Goal: Information Seeking & Learning: Learn about a topic

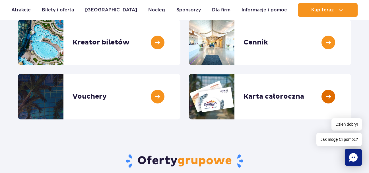
scroll to position [85, 0]
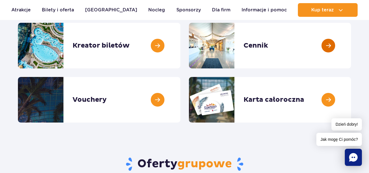
click at [351, 44] on link at bounding box center [351, 46] width 0 height 46
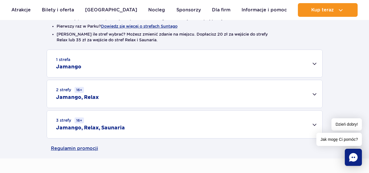
scroll to position [171, 0]
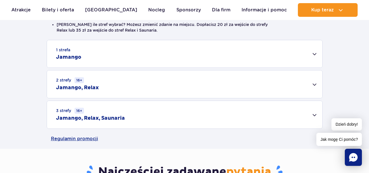
click at [314, 115] on div "3 strefy 16+ Jamango, Relax, Saunaria" at bounding box center [184, 115] width 275 height 28
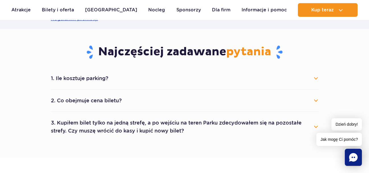
scroll to position [370, 0]
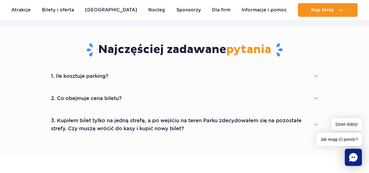
click at [316, 96] on button "2. Co obejmuje cena biletu?" at bounding box center [184, 98] width 267 height 13
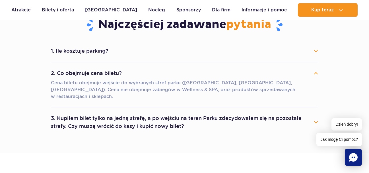
scroll to position [427, 0]
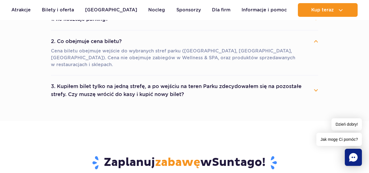
click at [316, 83] on button "3. Kupiłem bilet tylko na jedną strefę, a po wejściu na teren Parku zdecydowałe…" at bounding box center [184, 90] width 267 height 20
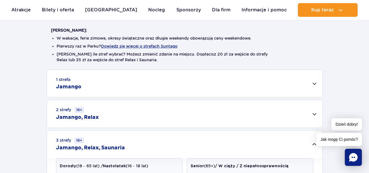
scroll to position [171, 0]
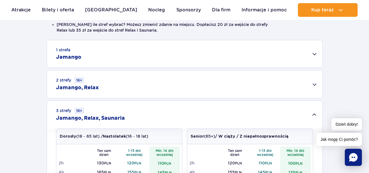
click at [314, 53] on div "1 strefa Jamango" at bounding box center [184, 53] width 275 height 27
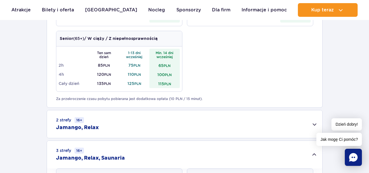
scroll to position [370, 0]
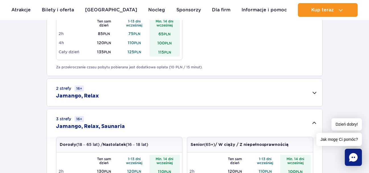
click at [316, 92] on div "2 strefy 16+ Jamango, Relax" at bounding box center [184, 93] width 275 height 28
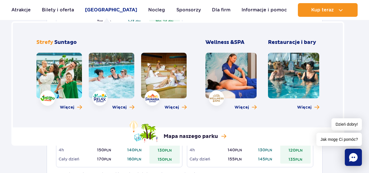
click at [112, 10] on link "[GEOGRAPHIC_DATA]" at bounding box center [111, 10] width 52 height 14
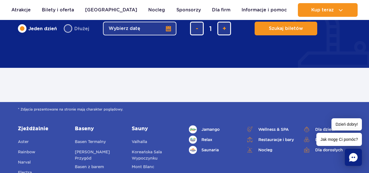
scroll to position [341, 0]
